Goal: Contribute content: Contribute content

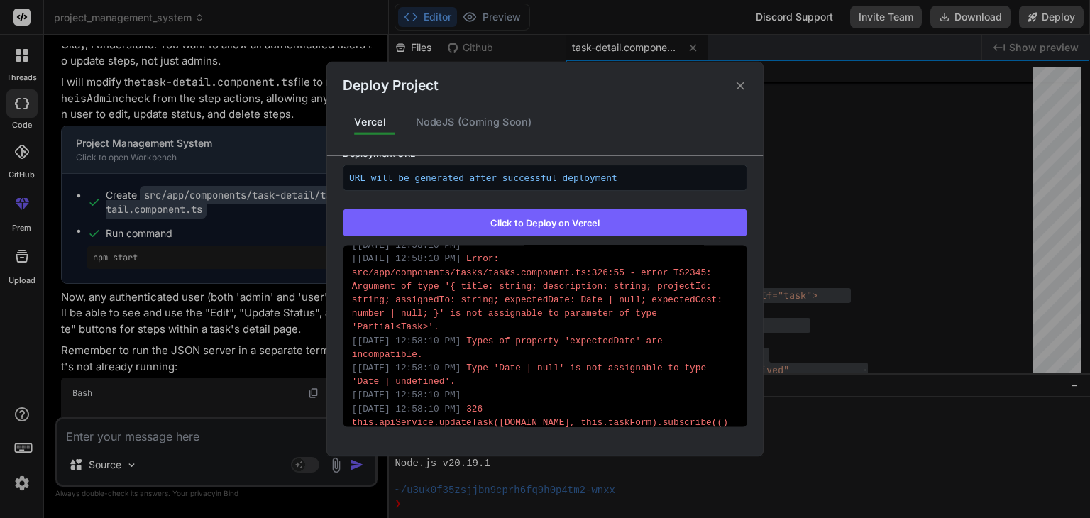
scroll to position [6252, 0]
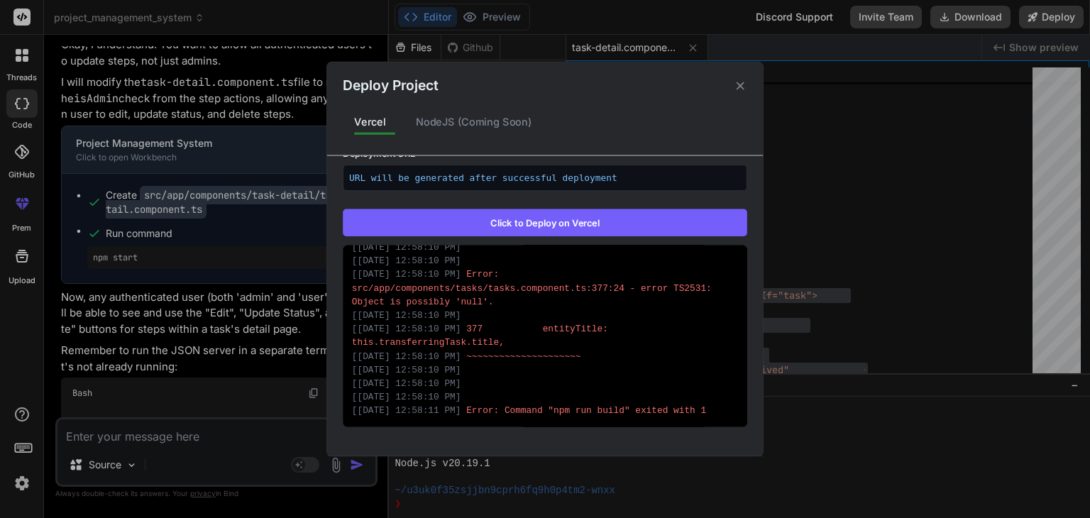
click at [742, 91] on icon at bounding box center [740, 85] width 13 height 13
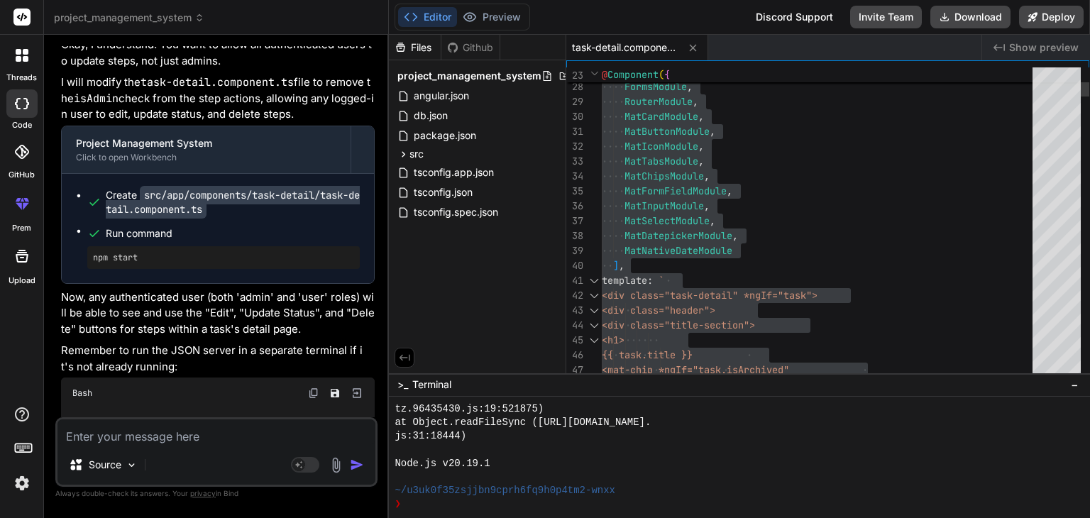
type textarea "MatButtonModule, MatIconModule, MatTabsModule, MatChipsModule, MatFormFieldModu…"
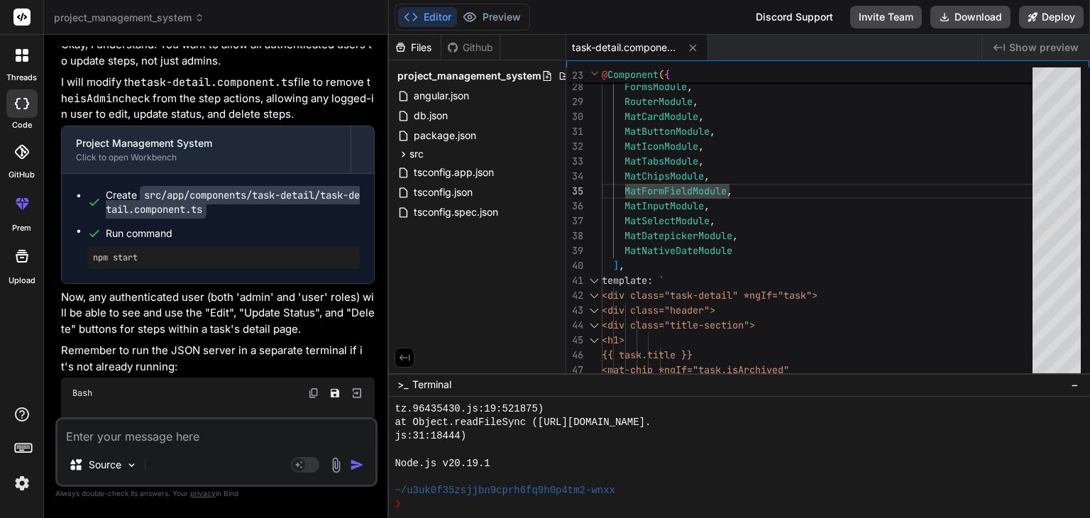
click at [200, 461] on div "Source" at bounding box center [216, 468] width 318 height 34
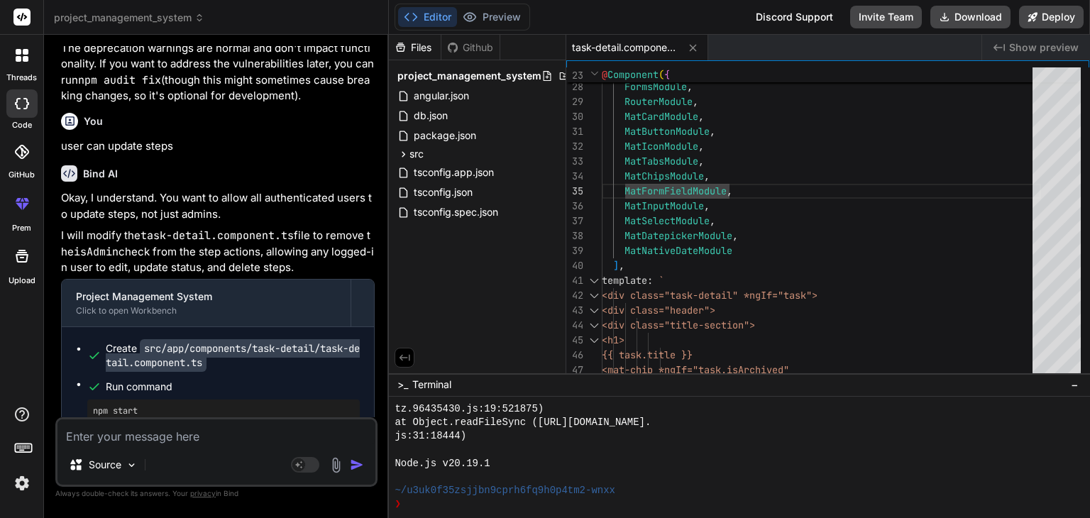
scroll to position [4111, 0]
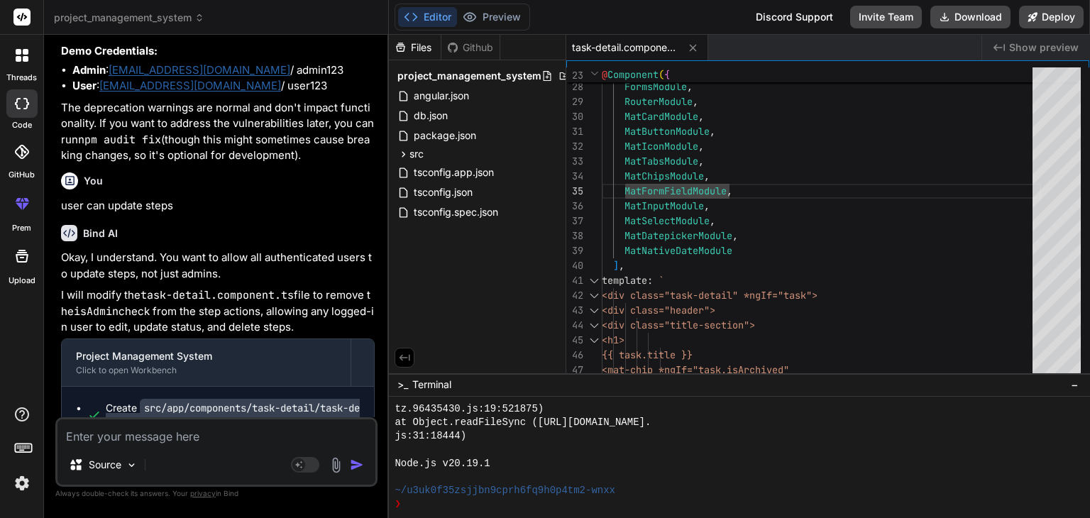
click at [170, 20] on span "project_management_system" at bounding box center [129, 18] width 150 height 14
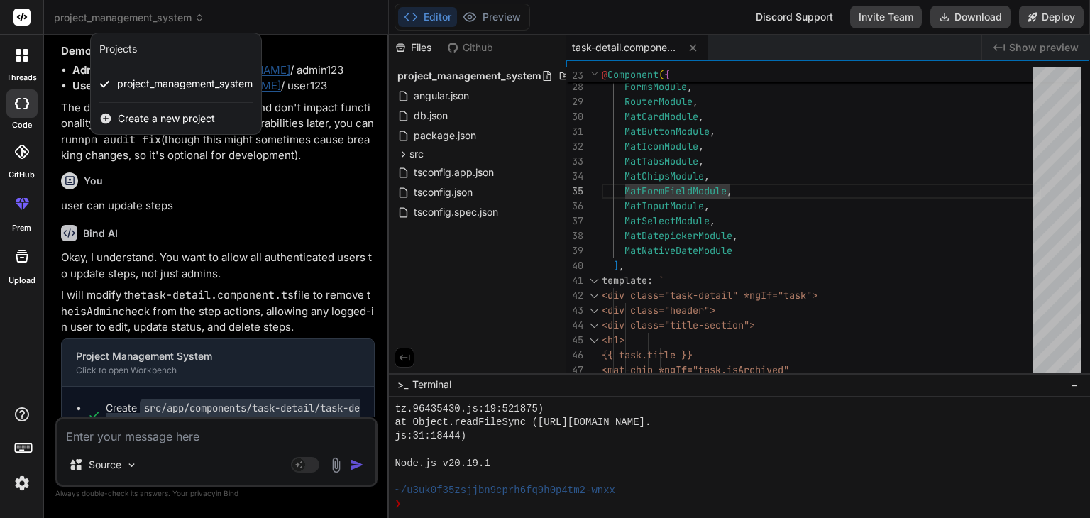
click at [168, 122] on span "Create a new project" at bounding box center [166, 118] width 97 height 14
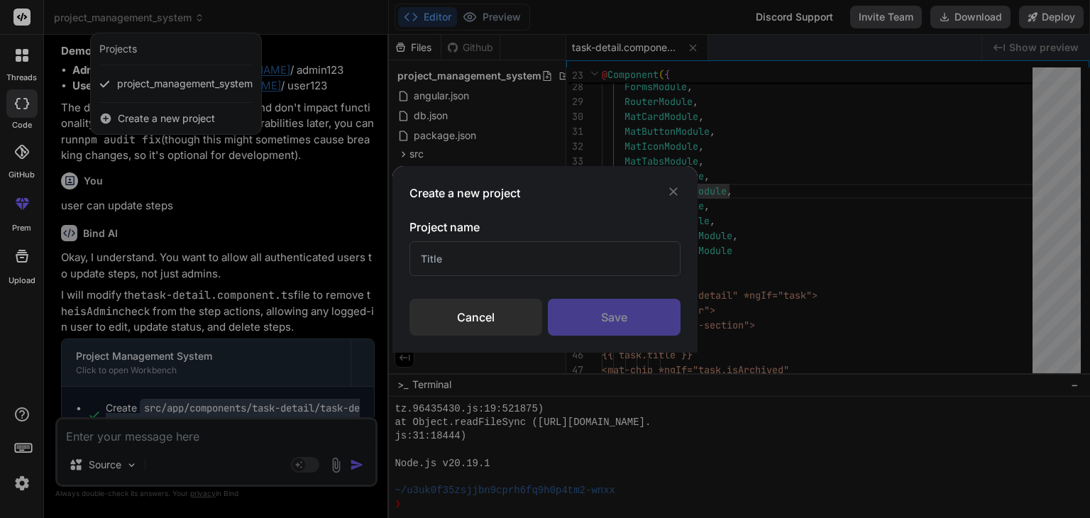
click at [504, 267] on input "text" at bounding box center [545, 258] width 271 height 35
type input "ٍ"
type input "Skyscanner"
click at [630, 313] on div "Save" at bounding box center [614, 317] width 133 height 37
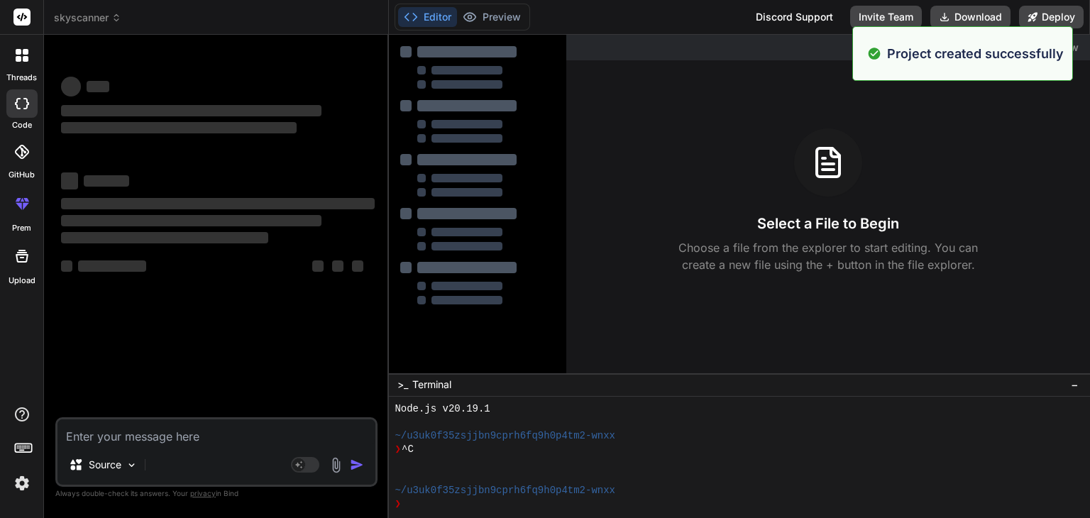
scroll to position [872, 0]
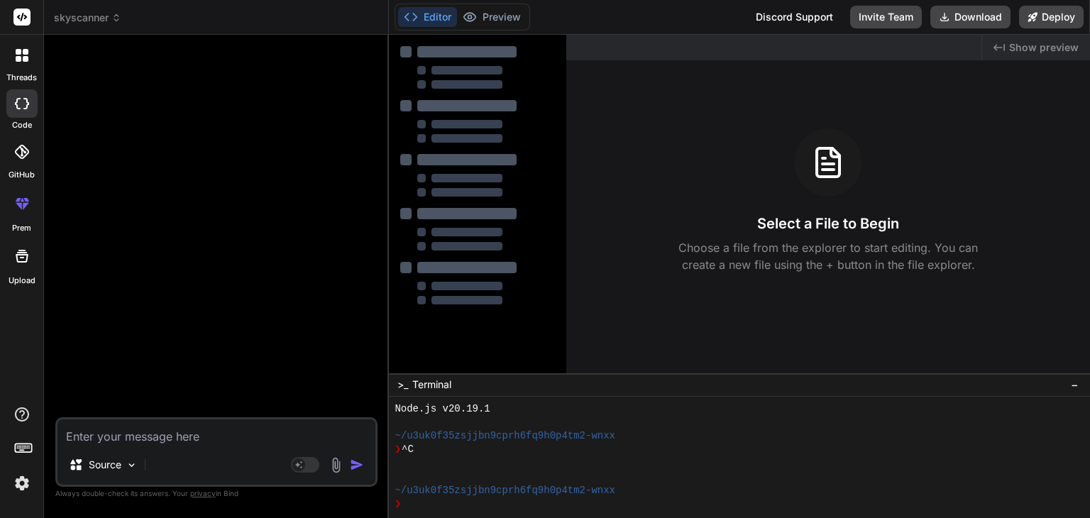
type textarea "x"
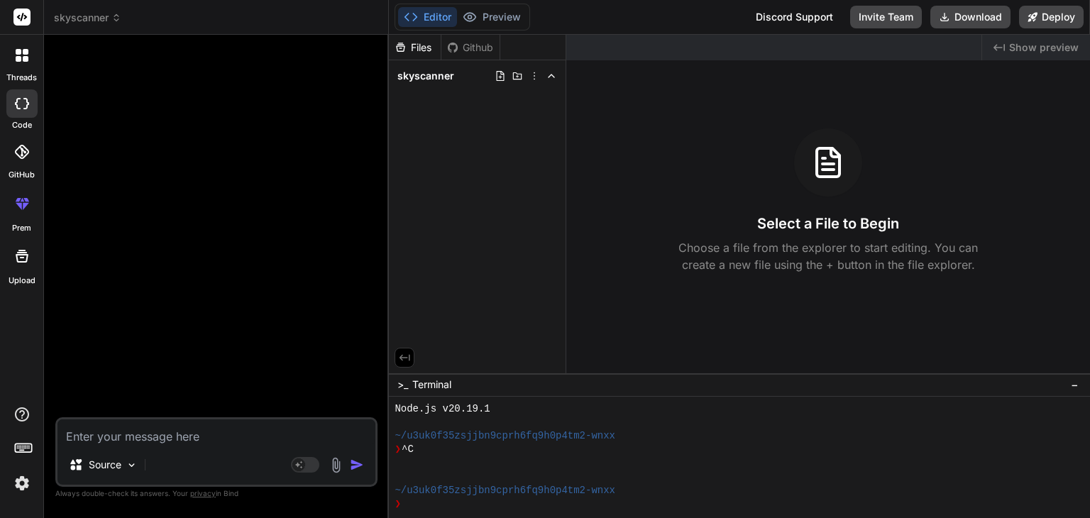
click at [199, 434] on textarea at bounding box center [216, 433] width 318 height 26
paste textarea "acting as expert in angular development and develop necessary components to gen…"
type textarea "acting as expert in angular development and develop necessary components to gen…"
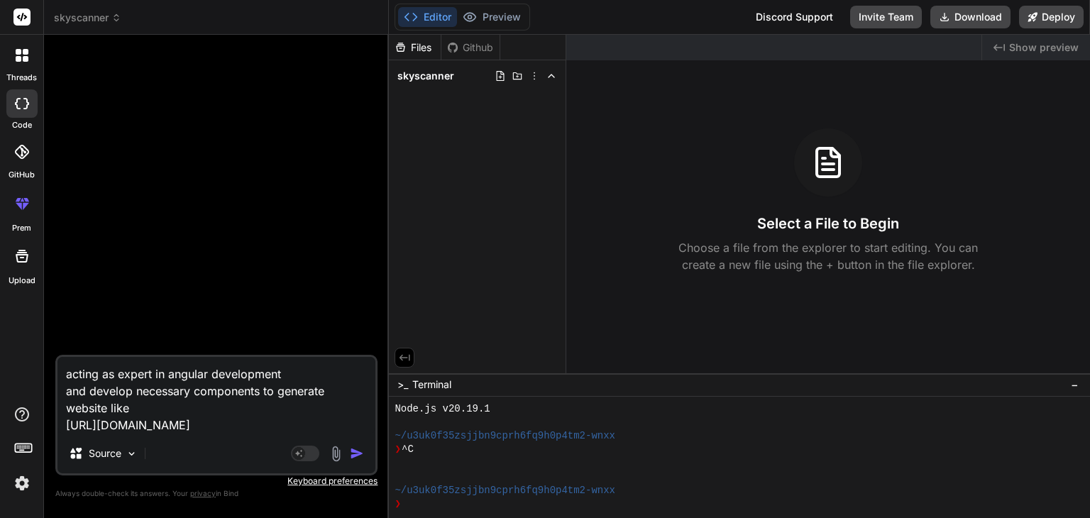
type textarea "x"
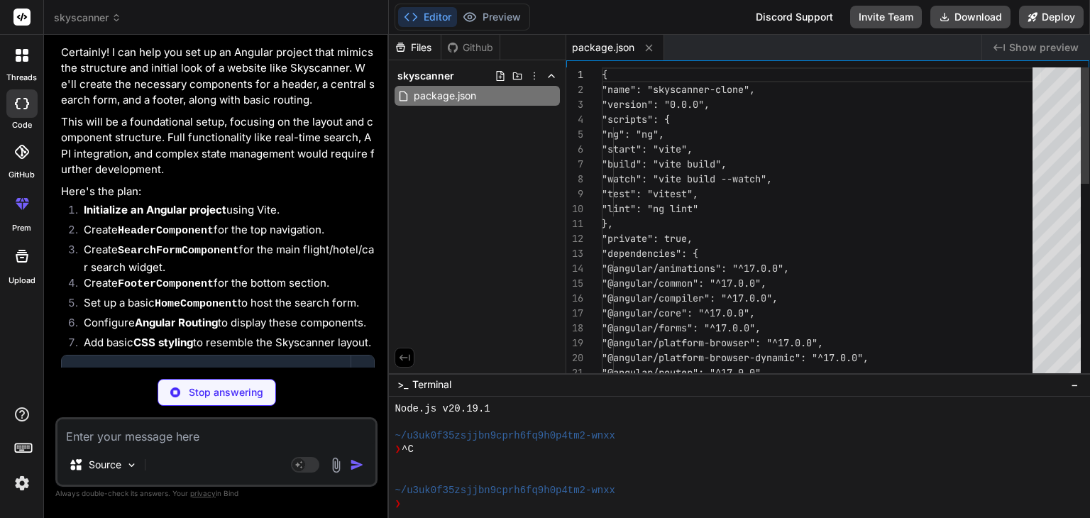
scroll to position [142, 0]
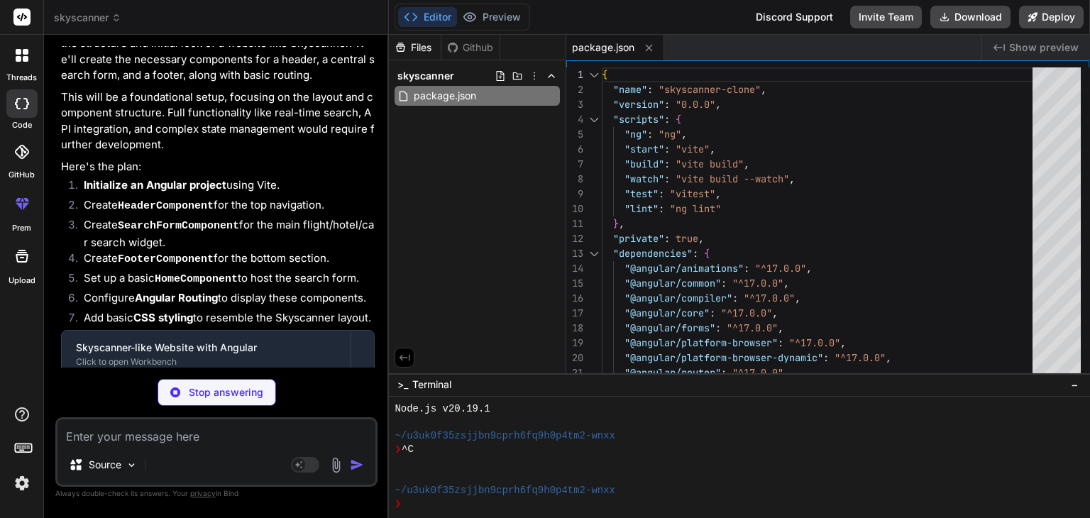
type textarea "x"
type textarea "}, define: { 'import.meta.vitest': 'undefined', }, });"
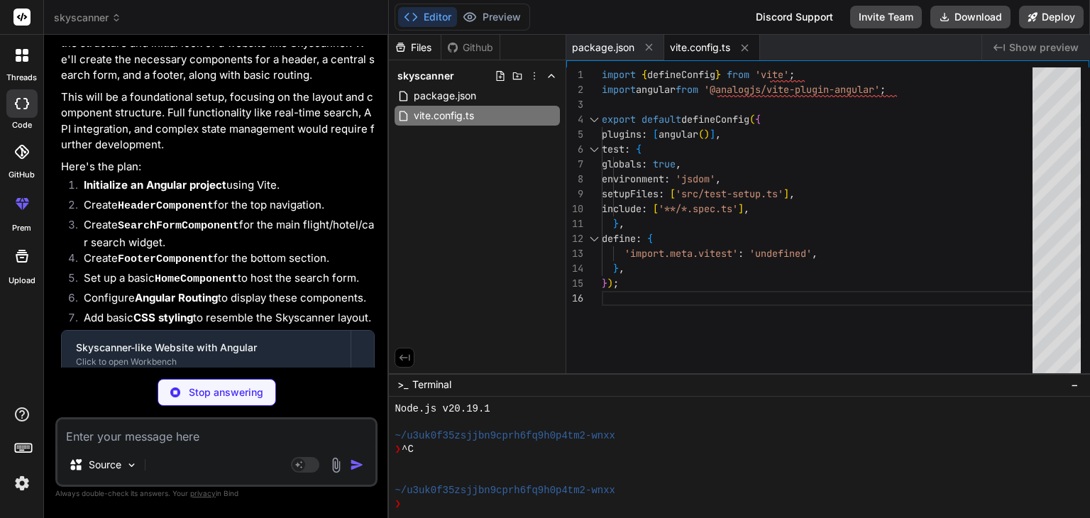
type textarea "x"
type textarea "<app-root></app-root> </body> </html>"
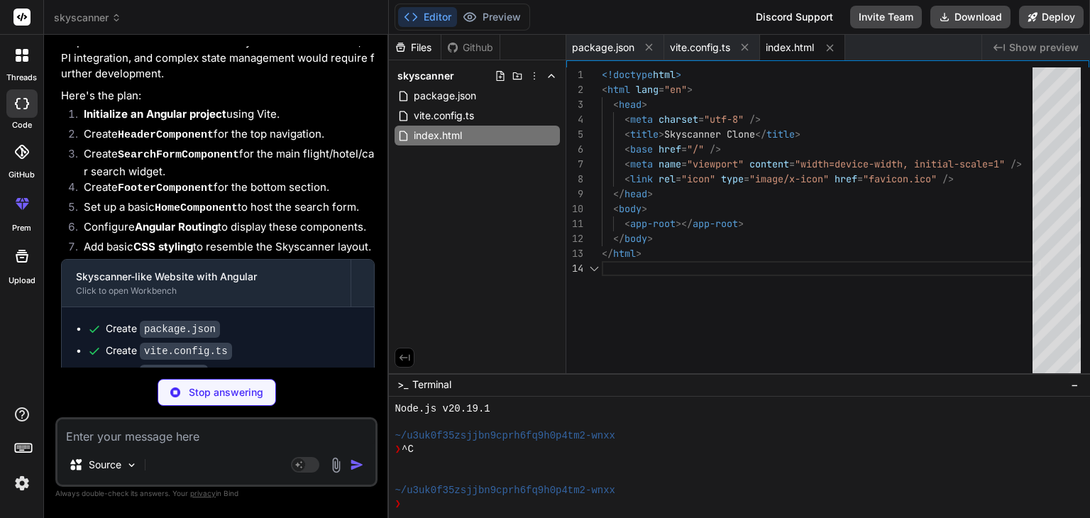
type textarea "x"
type textarea "import { bootstrapApplication } from '@angular/platform-browser'; import { appC…"
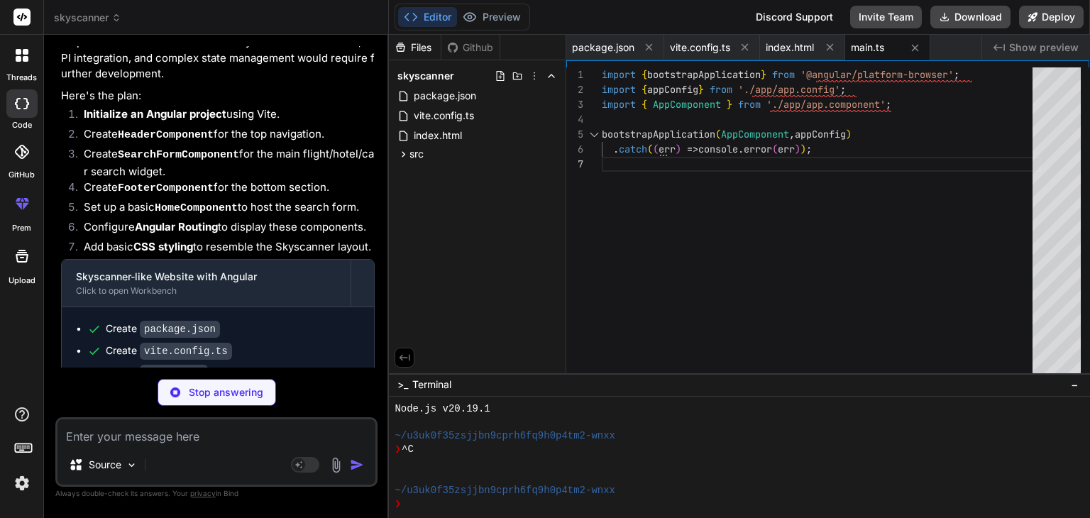
type textarea "x"
type textarea "max-width: 1200px; margin: 0 auto; padding: 0 20px; } a { text-decoration: none…"
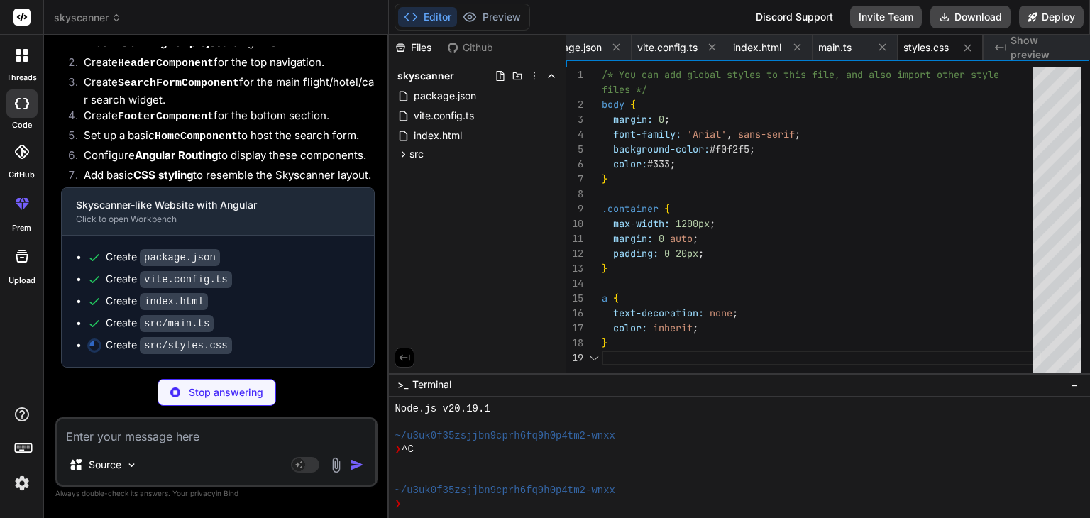
scroll to position [293, 0]
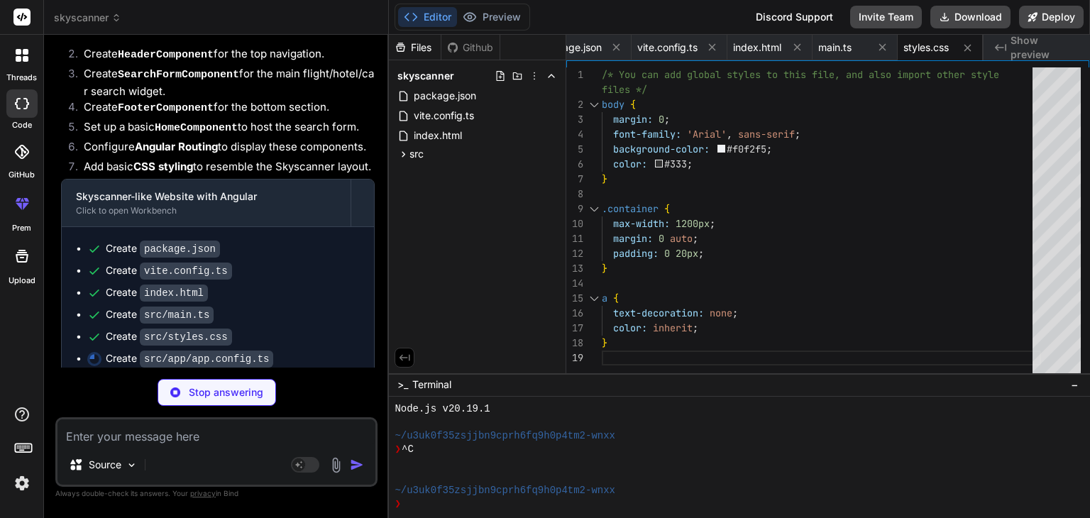
type textarea "x"
type textarea "import { ApplicationConfig } from '@angular/core'; import { provideRouter } fro…"
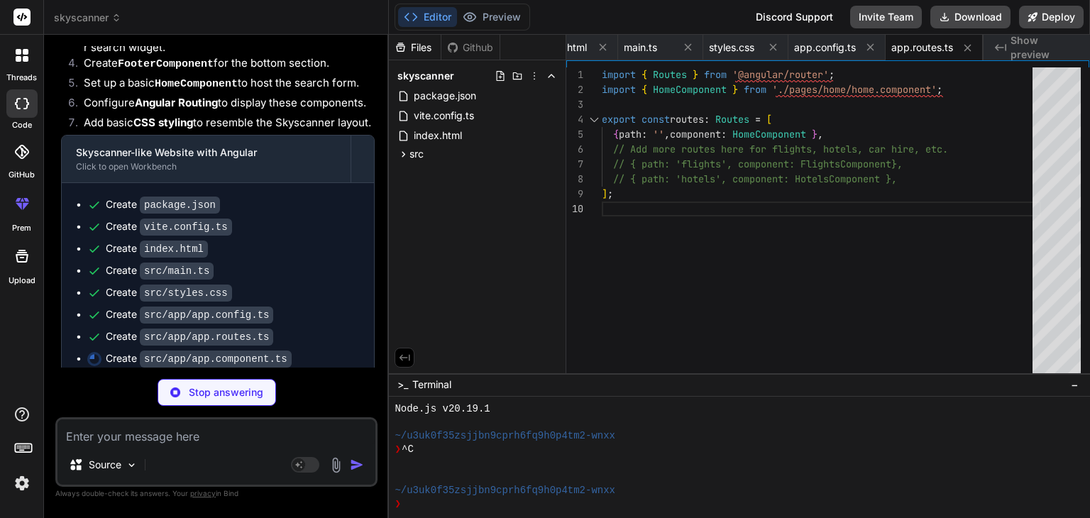
scroll to position [358, 0]
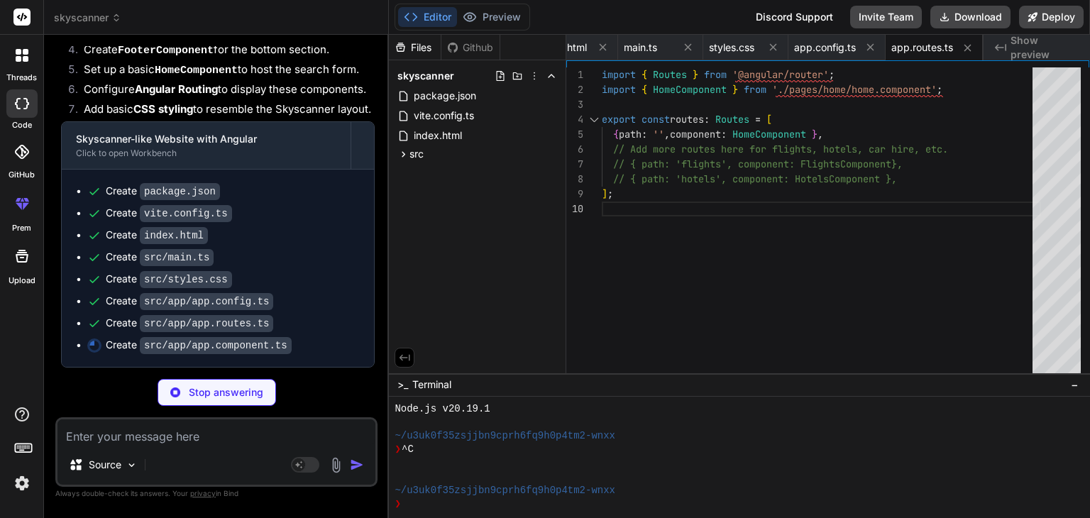
type textarea "x"
type textarea "templateUrl: './app.component.html', styleUrl: './app.component.css' }) export …"
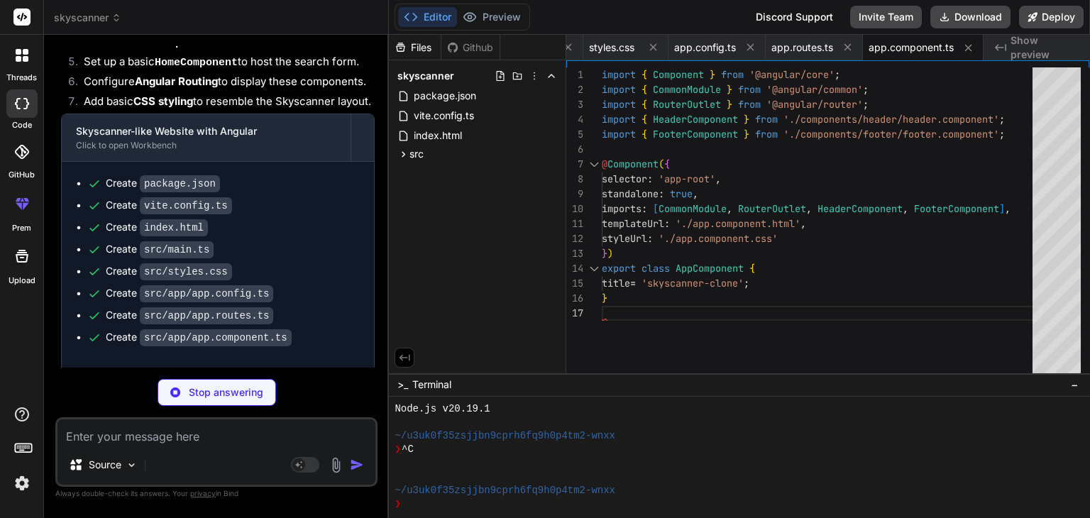
type textarea "x"
type textarea "/* Global app component styles */"
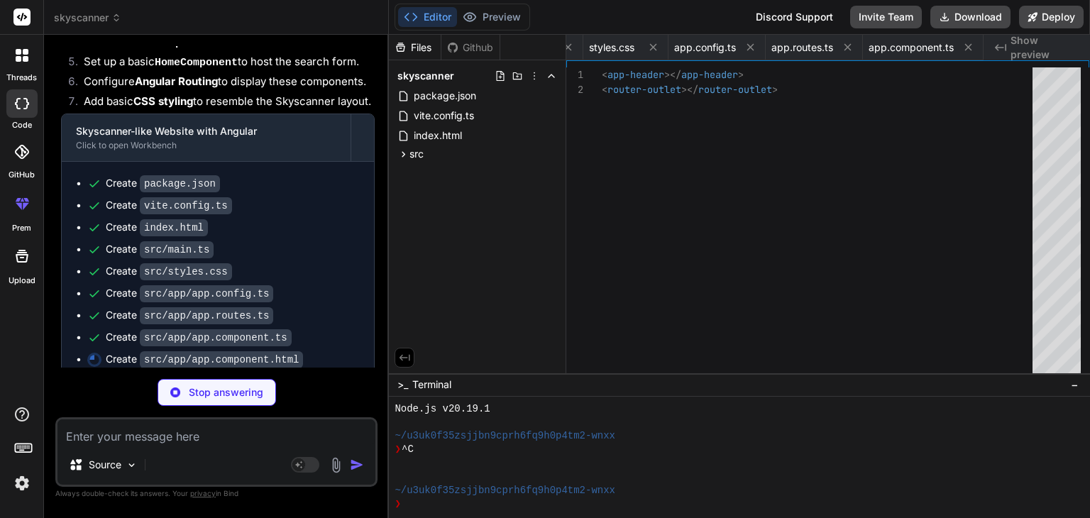
scroll to position [0, 608]
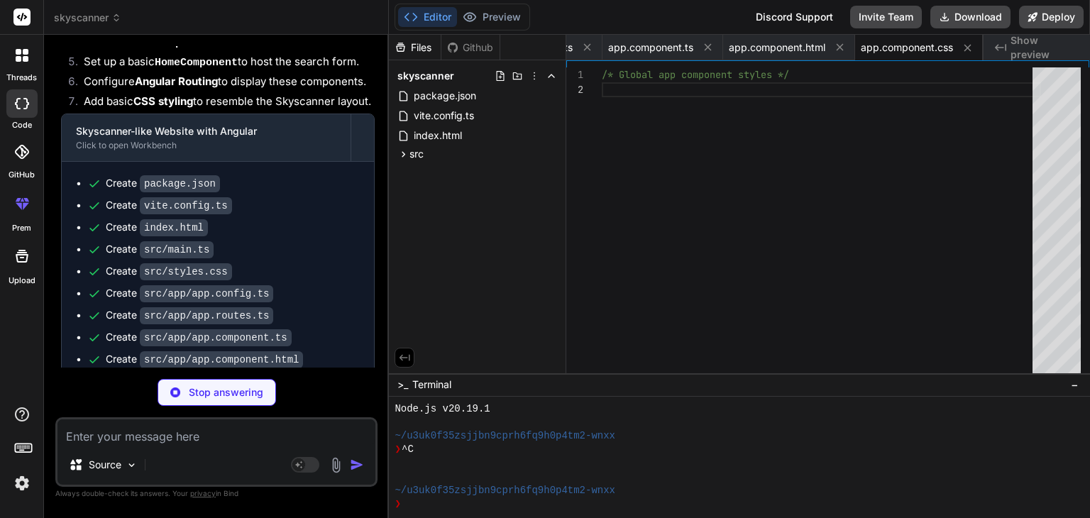
type textarea "x"
type textarea "{ label: 'EGP', icon: '🇪🇬' }, { label: 'Login', icon: '👤' }, ]; }"
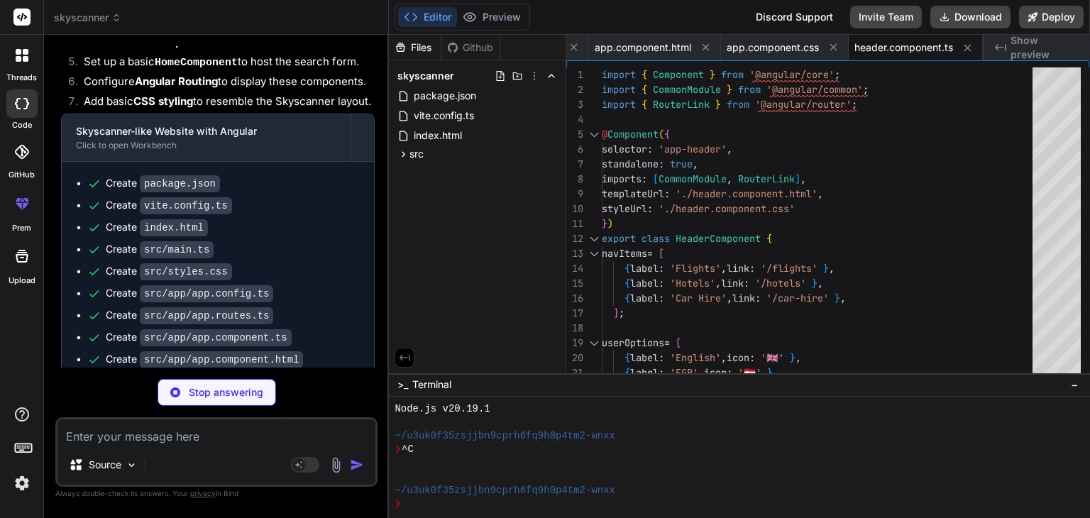
type textarea "x"
type textarea "</li> </ul> </div> </div> </div> </header>"
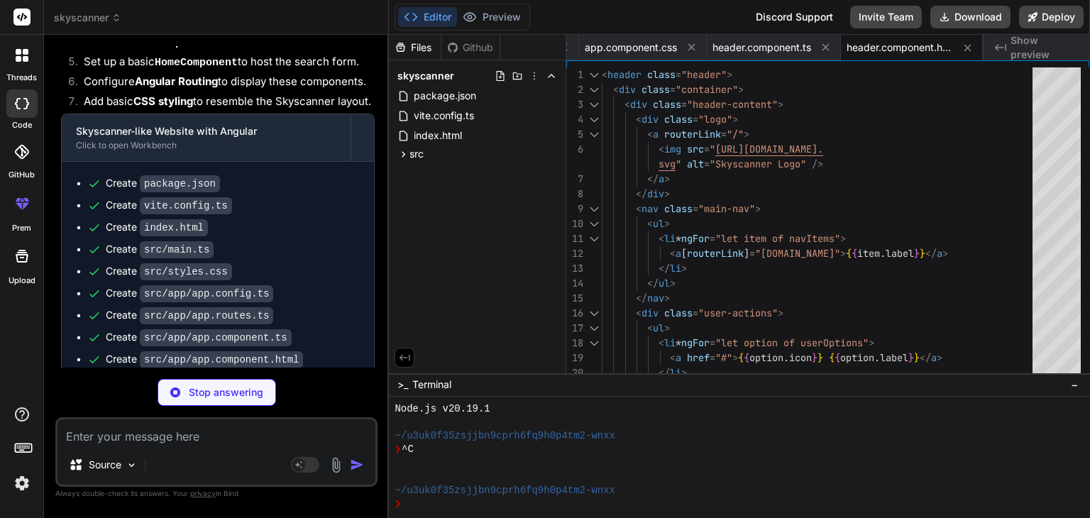
type textarea "x"
type textarea "} .main-nav a:hover, .user-actions a:hover { color: #007bff; /* Skyscanner blue…"
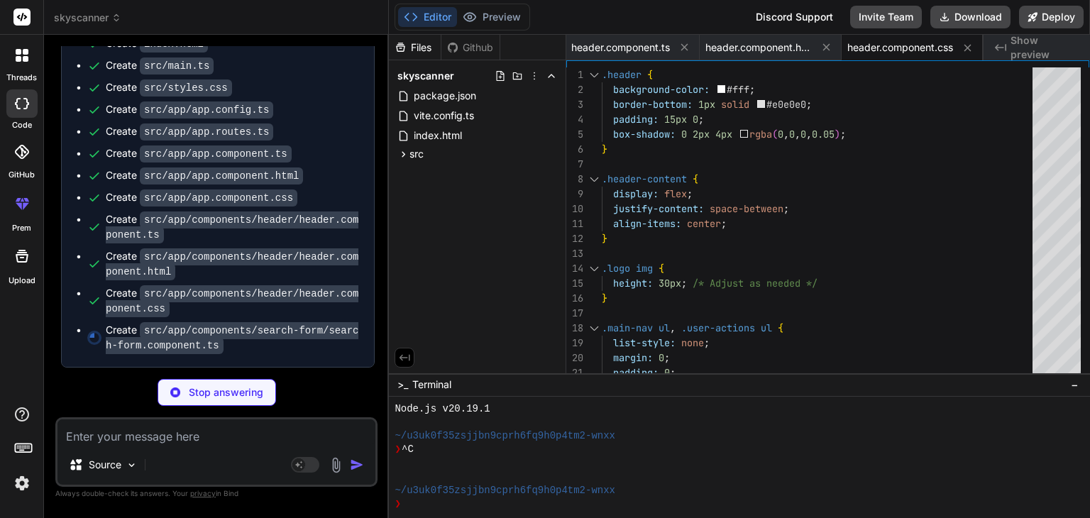
scroll to position [549, 0]
type textarea "x"
type textarea "passengers: this.passengers }); // Implement actual search logic here alert(`Se…"
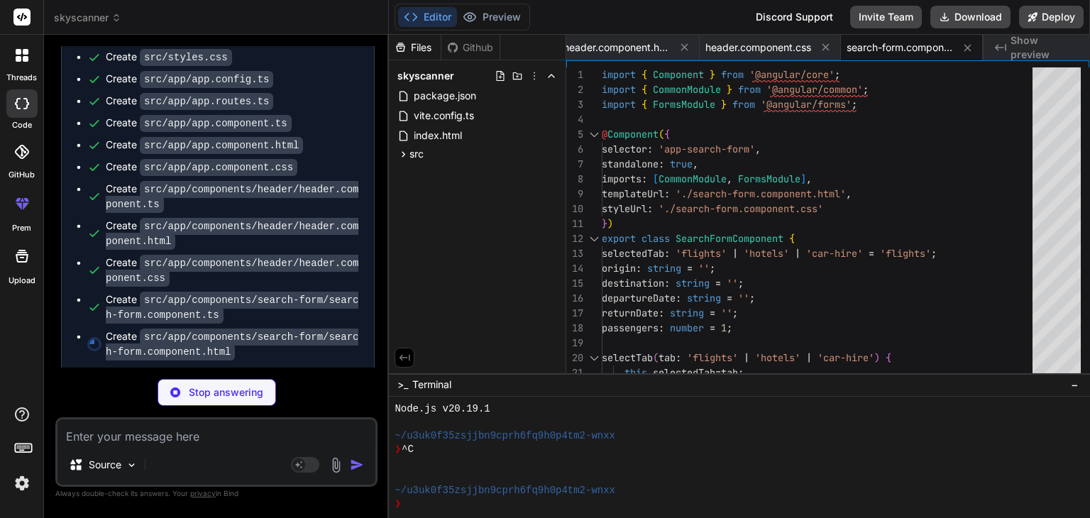
scroll to position [586, 0]
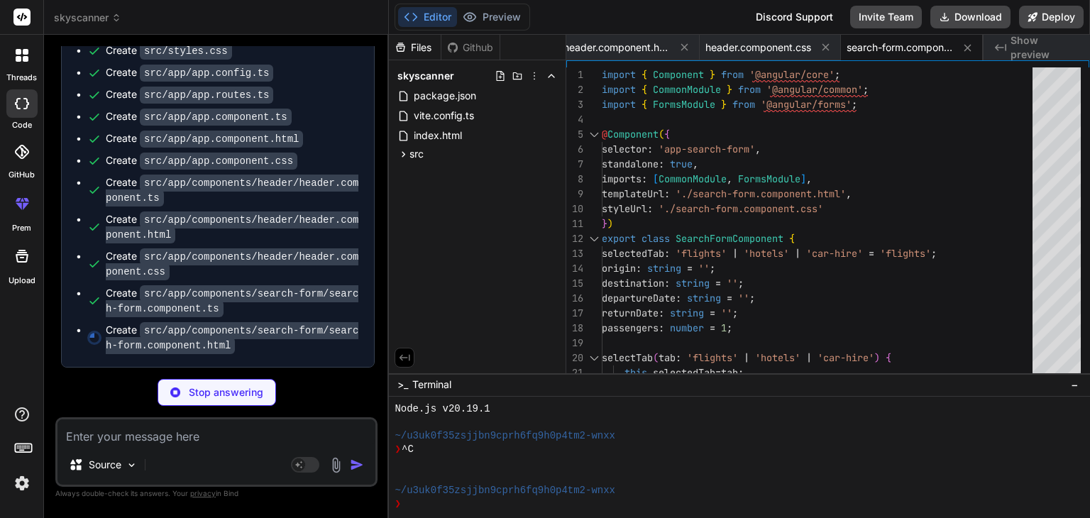
type textarea "x"
type textarea "<button type="submit" class="search-button">Search</button> </form> </div>"
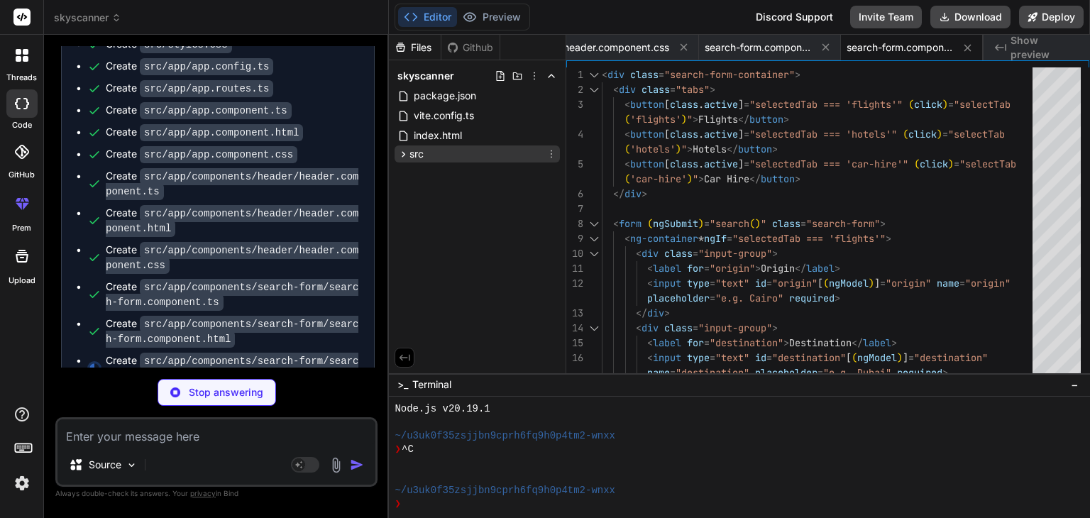
click at [405, 159] on icon at bounding box center [404, 154] width 12 height 12
type textarea "x"
type textarea "grid-column: 1; } }"
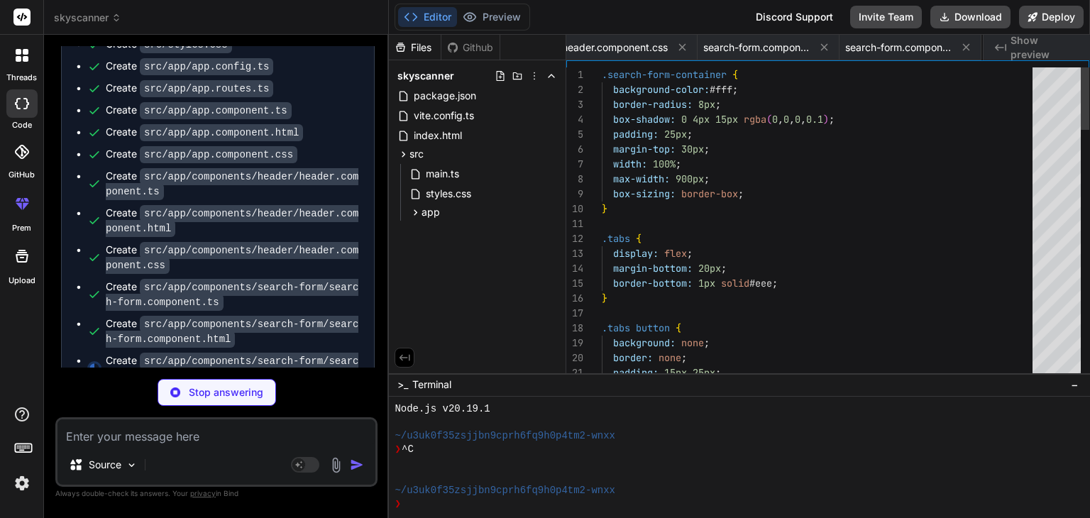
scroll to position [0, 1452]
type textarea "x"
type textarea "socialLinks = [ { name: 'Facebook', icon: 'fab fa-facebook' }, { name: 'Twitter…"
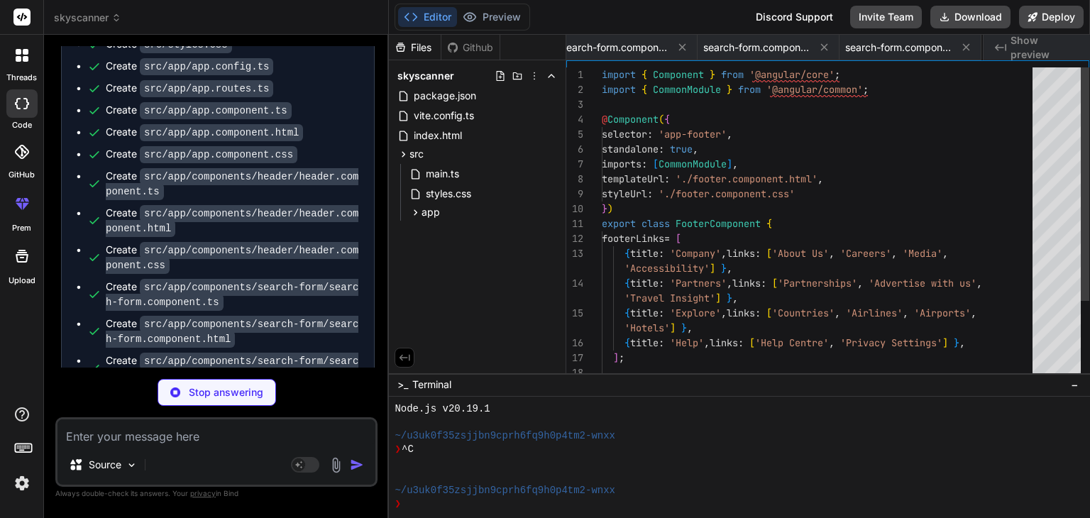
scroll to position [0, 1582]
type textarea "x"
type textarea "find the cheapest prices.</p> </div> </div> </footer>"
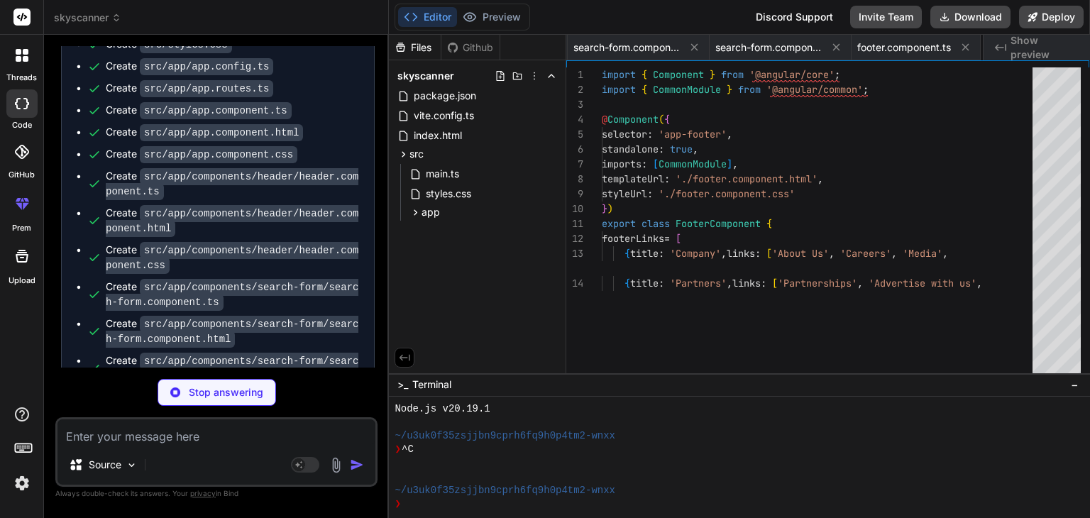
type textarea "x"
type textarea "} .footer-section { min-width: unset; width: 100%; } .social-links { justify-co…"
type textarea "x"
type textarea "styleUrl: './home.component.css' }) export class HomeComponent { }"
type textarea "x"
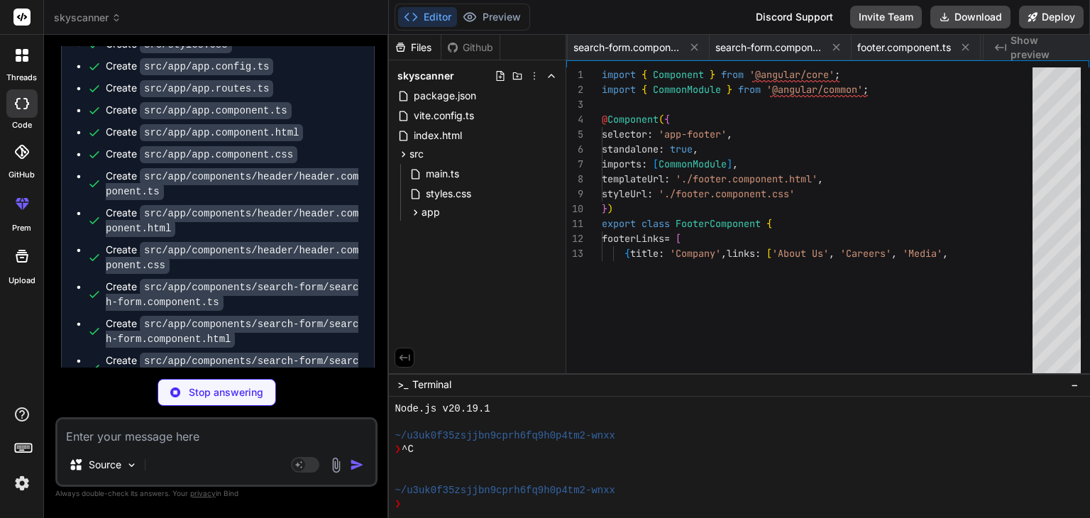
type textarea "<img src="[URL][DOMAIN_NAME]" alt="[US_STATE]" /> <h3>Flights to [US_STATE]</h3…"
type textarea "x"
type textarea "font-size: 28px; } }"
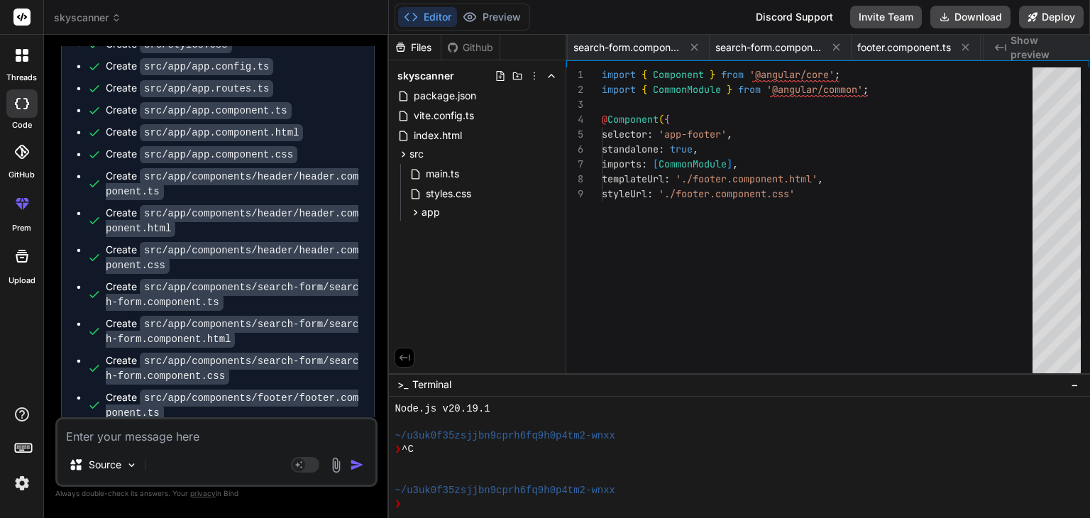
type textarea "x"
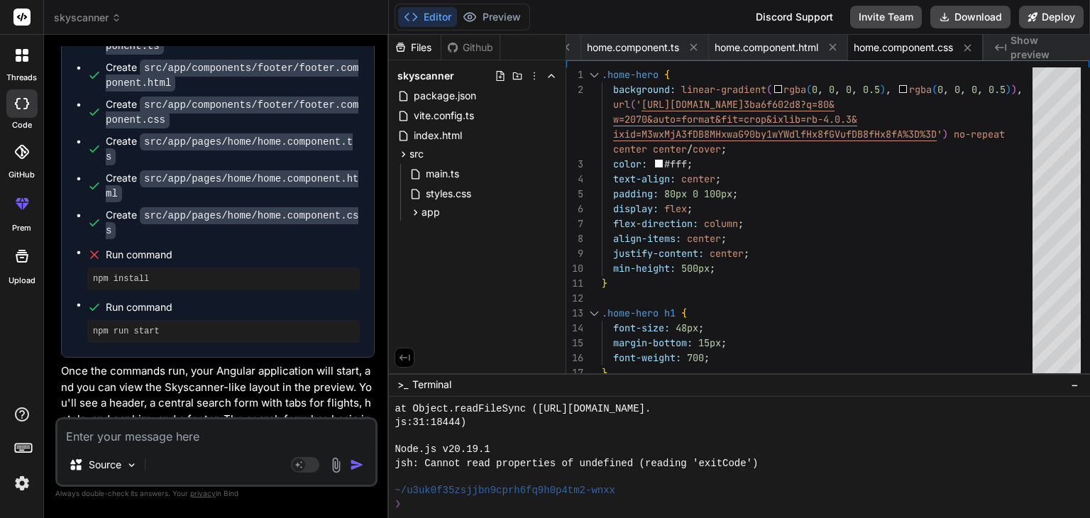
scroll to position [958, 0]
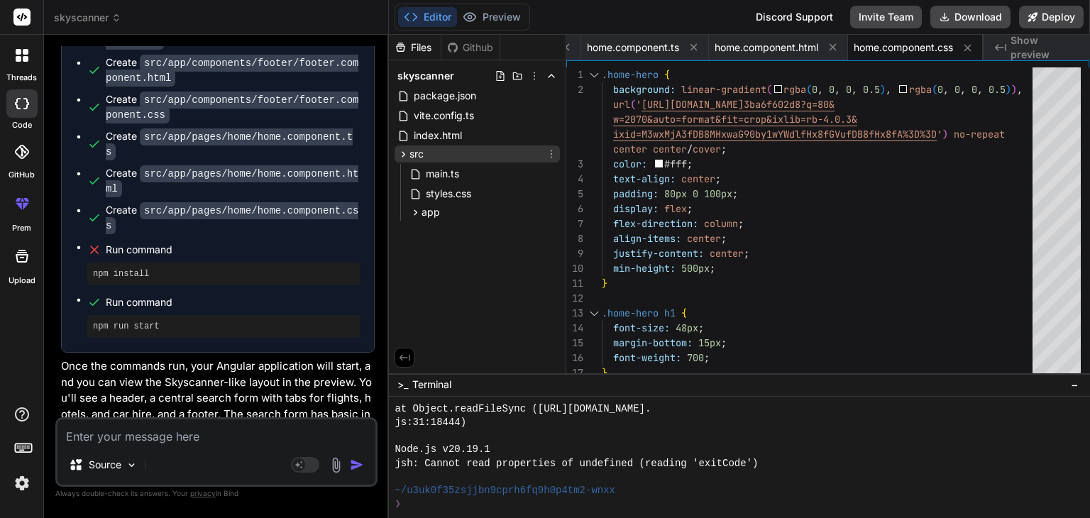
click at [407, 158] on icon at bounding box center [404, 154] width 12 height 12
click at [415, 213] on icon at bounding box center [416, 213] width 12 height 12
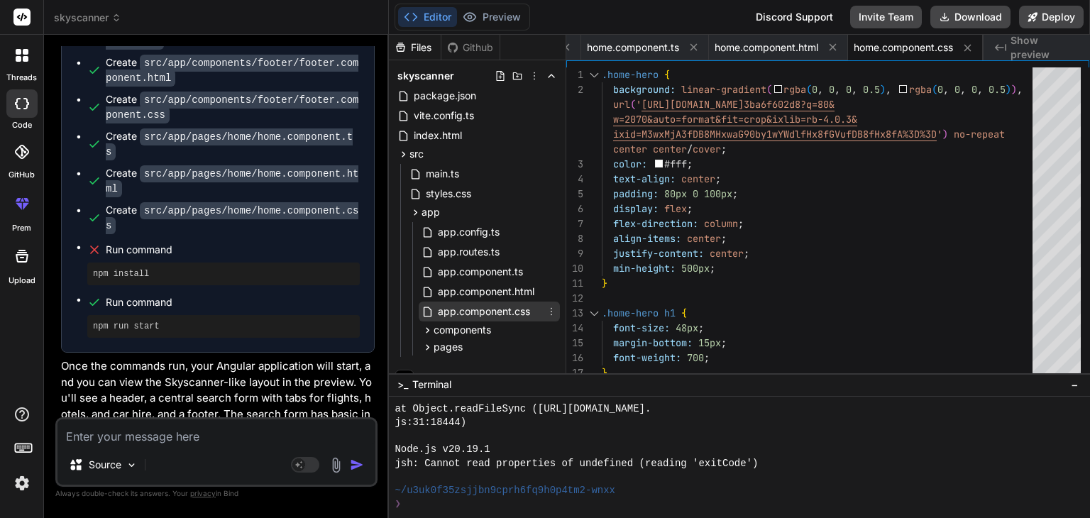
scroll to position [16, 0]
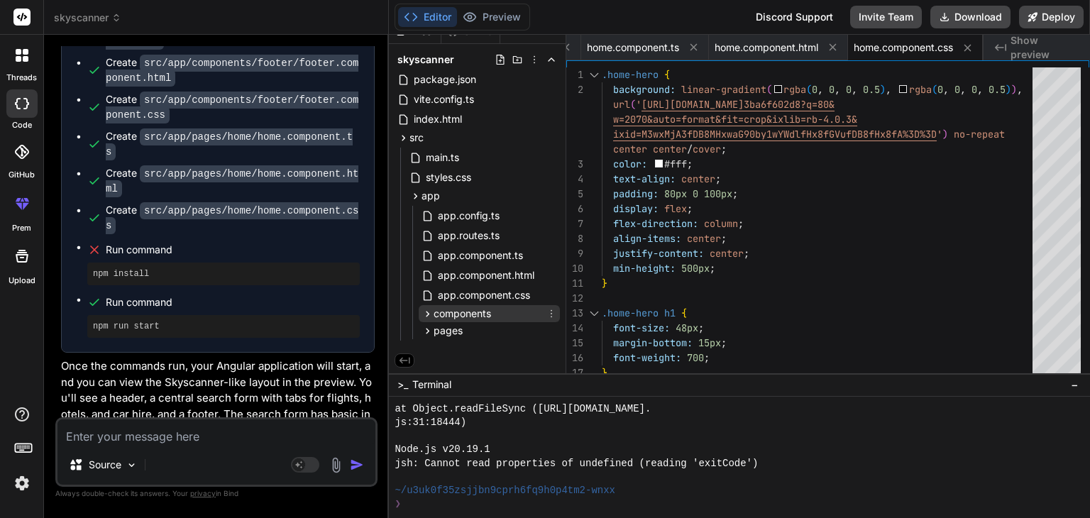
click at [480, 313] on span "components" at bounding box center [462, 314] width 57 height 14
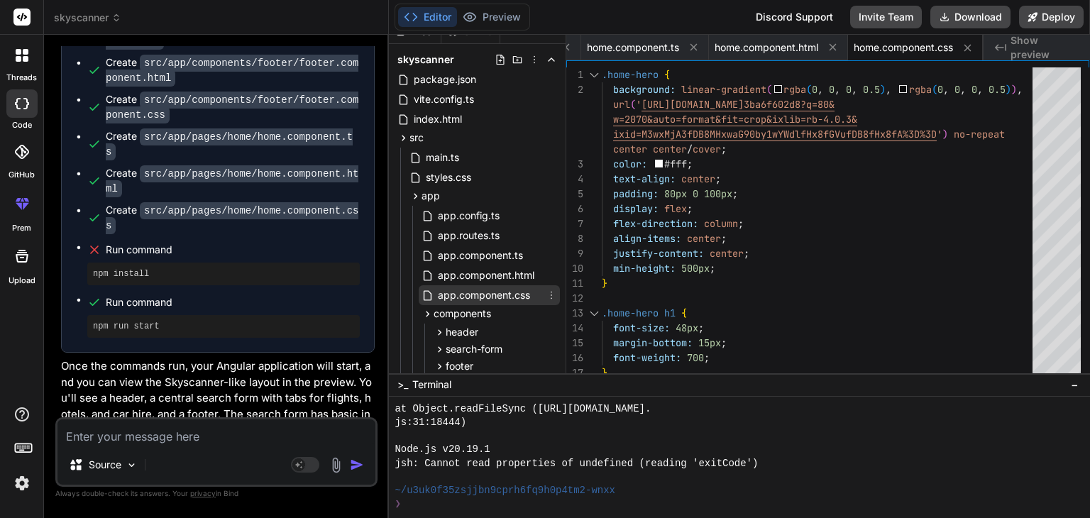
scroll to position [70, 0]
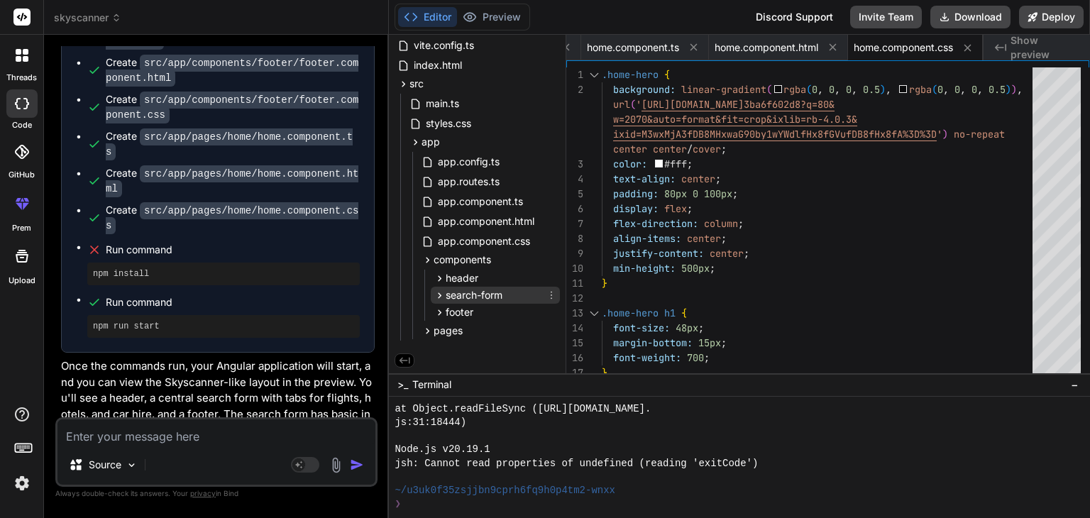
click at [474, 295] on span "search-form" at bounding box center [474, 295] width 57 height 14
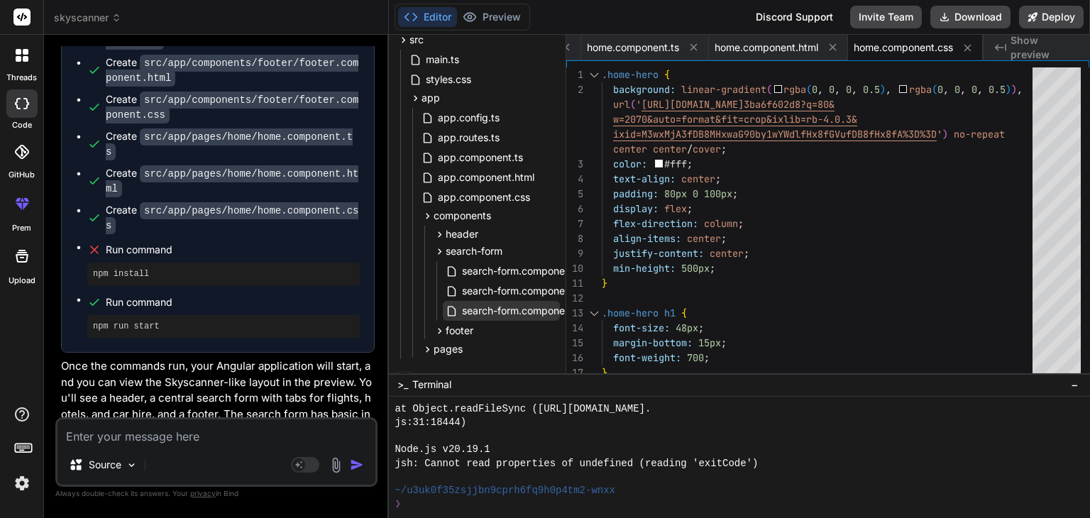
scroll to position [136, 0]
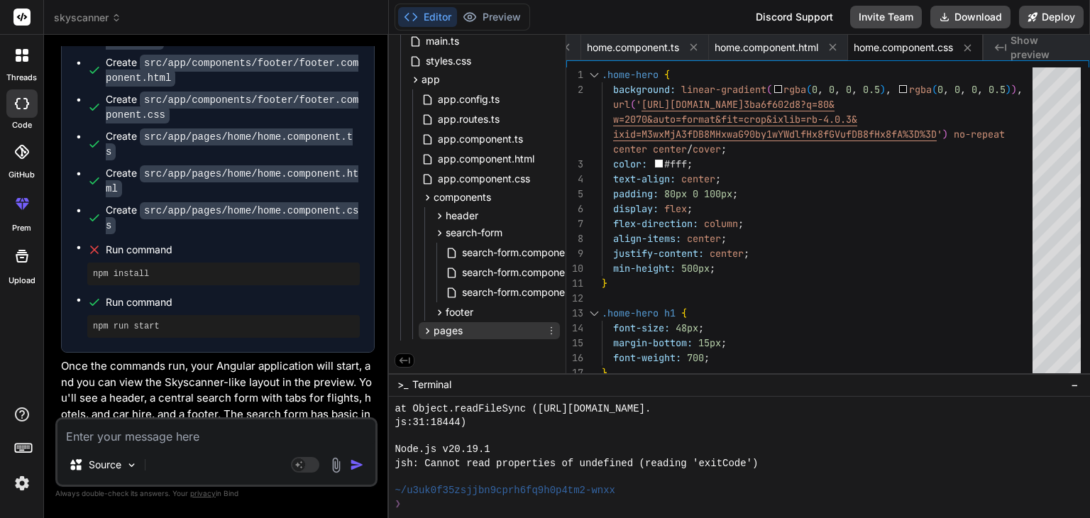
click at [443, 326] on span "pages" at bounding box center [448, 331] width 29 height 14
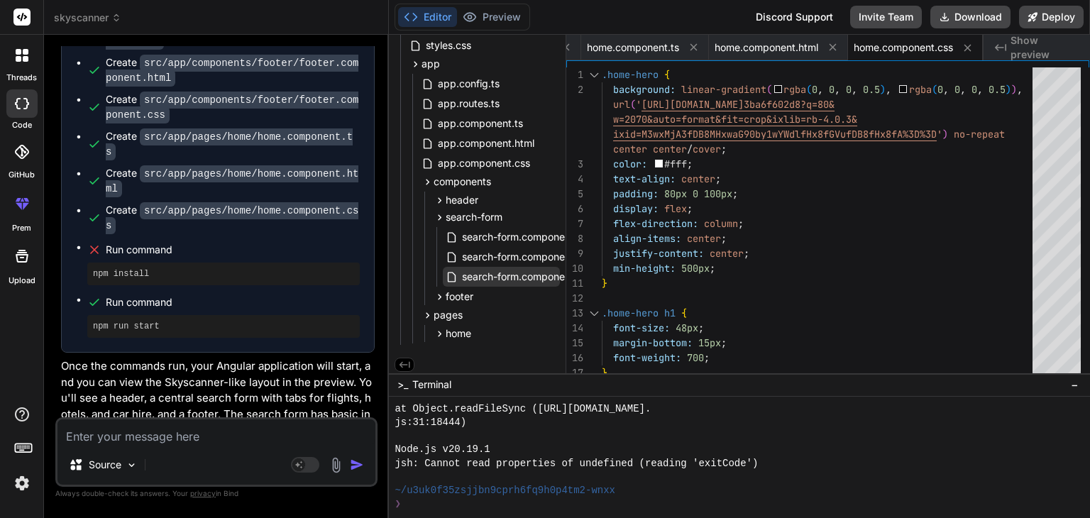
scroll to position [155, 0]
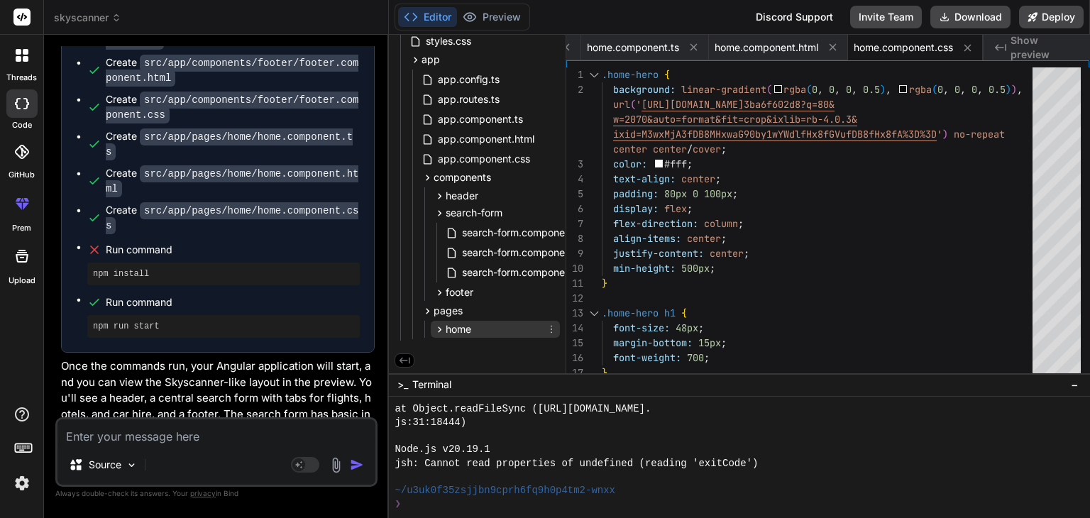
click at [448, 327] on span "home" at bounding box center [459, 329] width 26 height 14
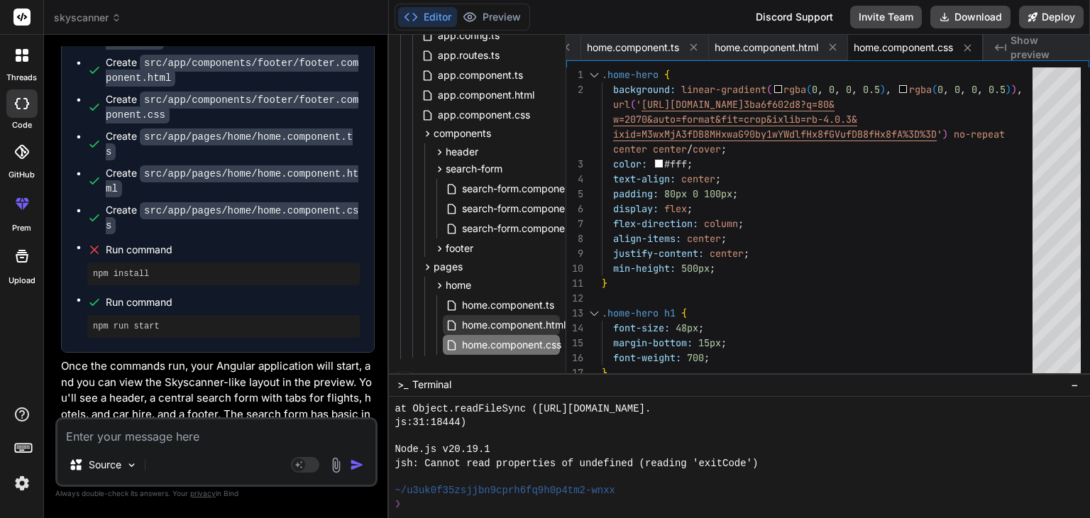
scroll to position [218, 0]
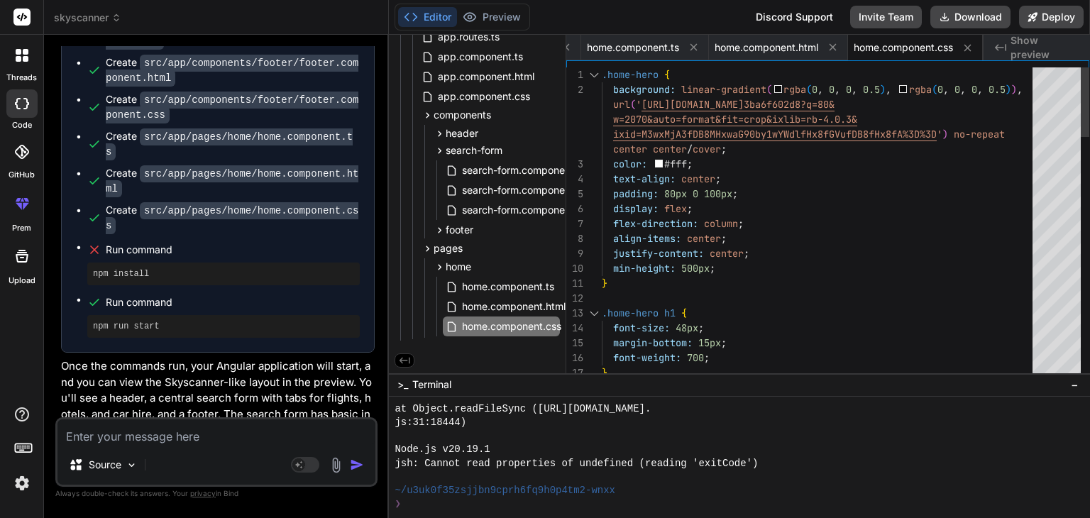
type textarea "flex-direction: column; align-items: center; justify-content: center; min-heigh…"
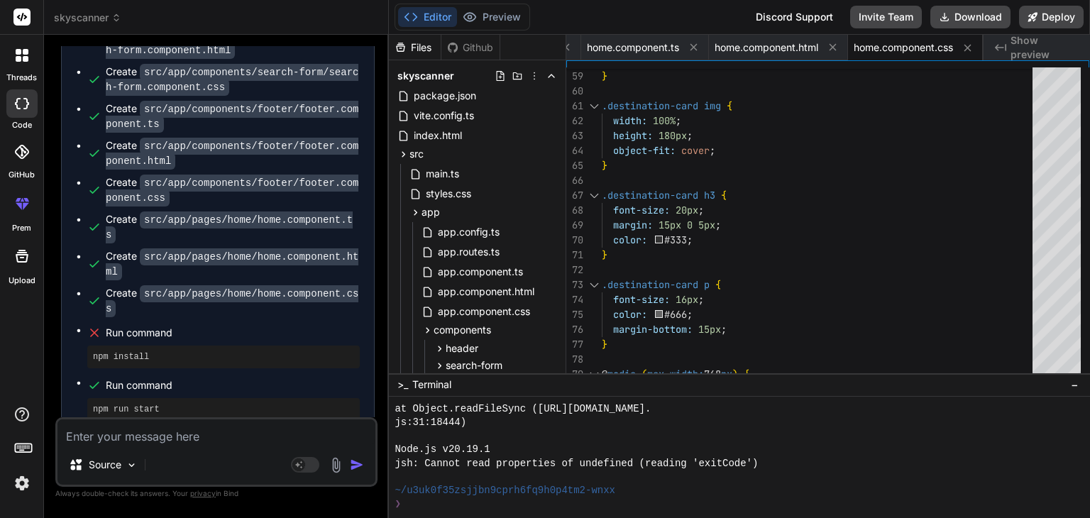
scroll to position [958, 0]
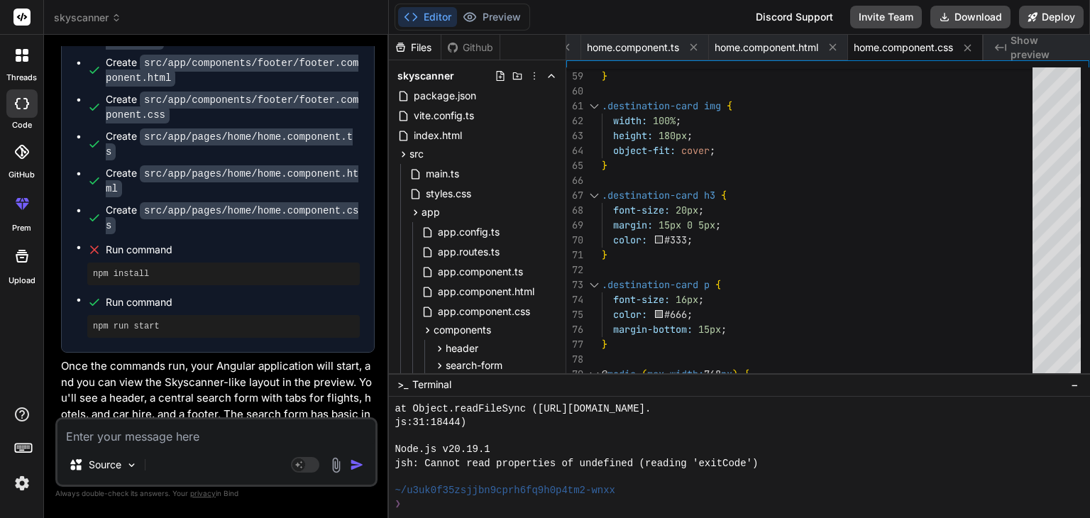
click at [208, 441] on textarea at bounding box center [216, 433] width 318 height 26
